Goal: Check status: Check status

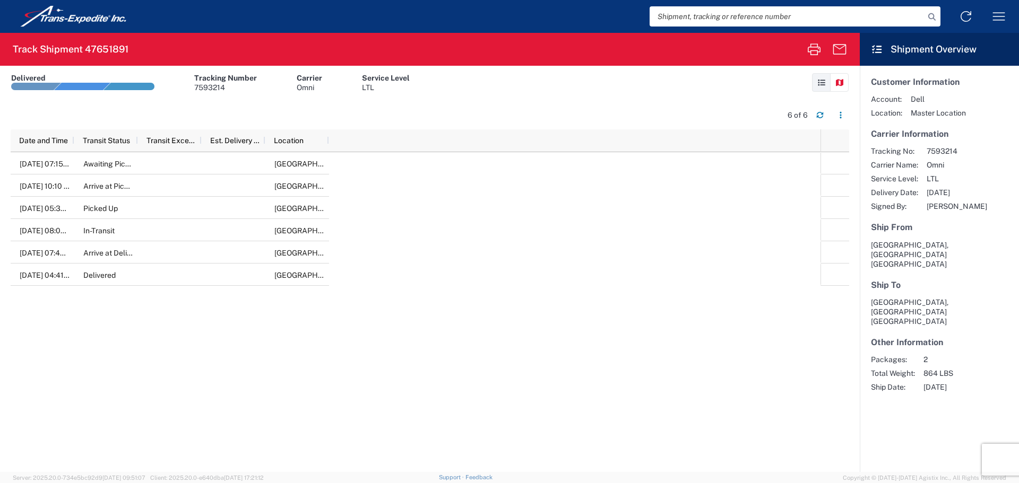
click at [684, 14] on input "search" at bounding box center [787, 16] width 275 height 20
paste input "5013509"
type input "5013509"
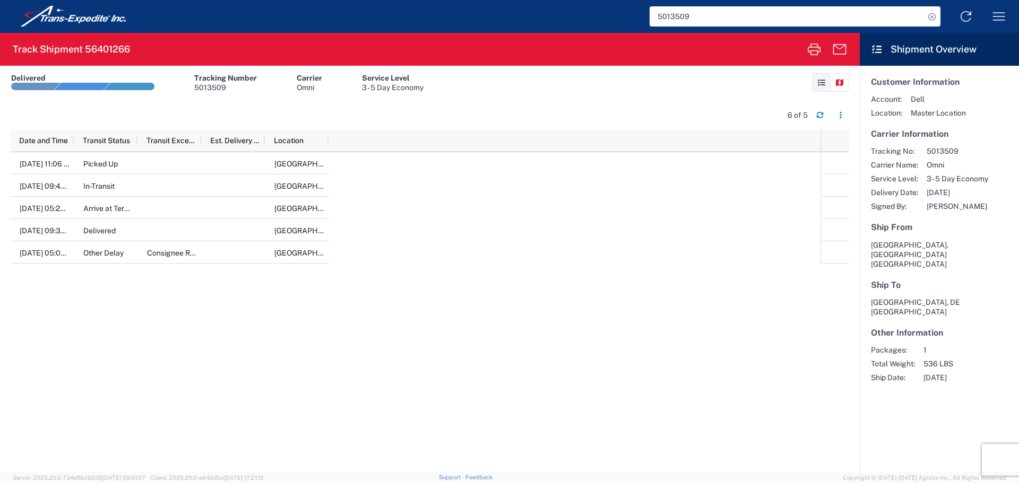
click at [55, 50] on h2 "Track Shipment 56401266" at bounding box center [71, 49] width 117 height 13
click at [54, 49] on h2 "Track Shipment 56401266" at bounding box center [71, 49] width 117 height 13
copy div "Track Shipment 56401266 Shipment No. 56401266"
